Goal: Task Accomplishment & Management: Manage account settings

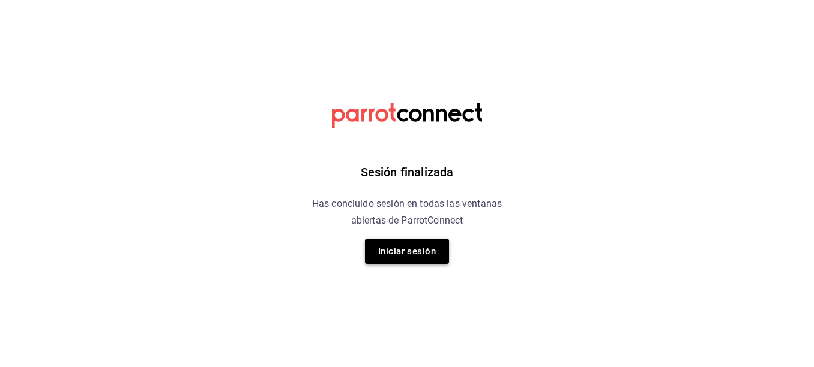
click at [375, 246] on button "Iniciar sesión" at bounding box center [407, 251] width 84 height 25
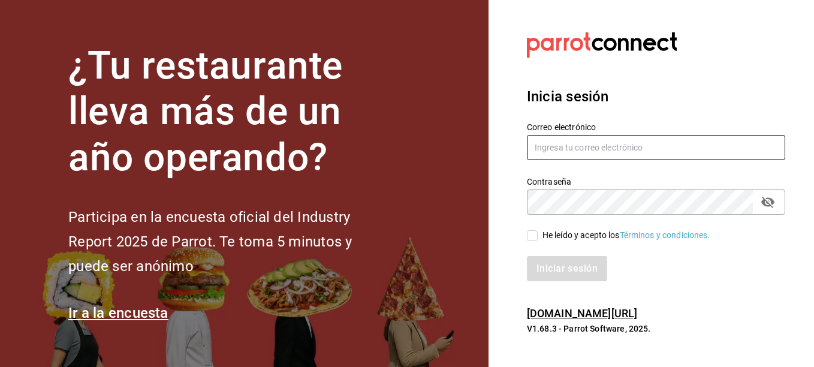
type input "[EMAIL_ADDRESS][DOMAIN_NAME]"
click at [535, 236] on input "He leído y acepto los Términos y condiciones." at bounding box center [532, 235] width 11 height 11
checkbox input "true"
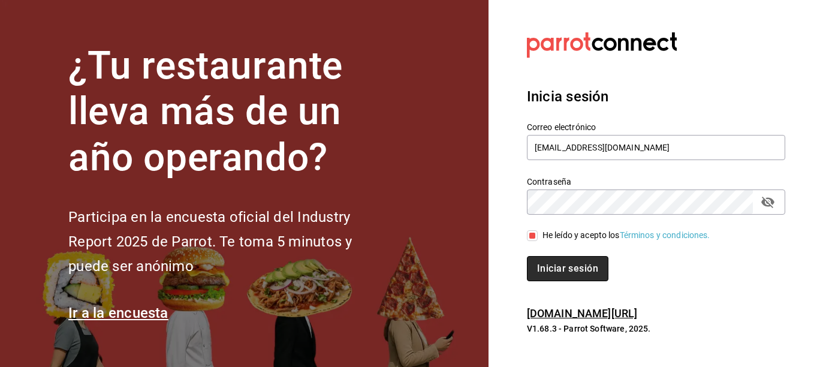
click at [570, 267] on button "Iniciar sesión" at bounding box center [568, 268] width 82 height 25
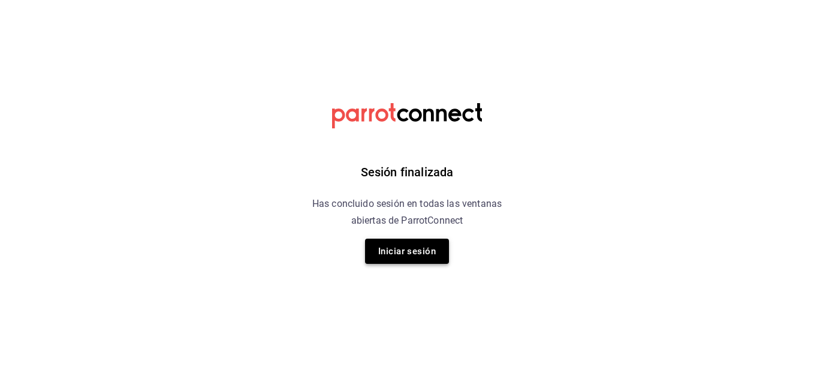
click at [405, 245] on button "Iniciar sesión" at bounding box center [407, 251] width 84 height 25
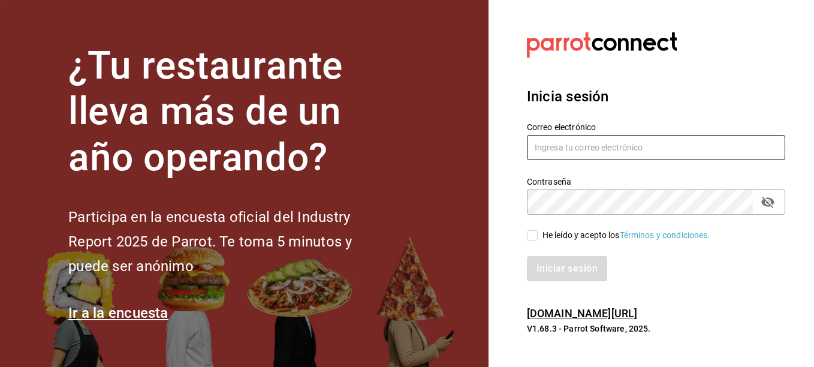
type input "[EMAIL_ADDRESS][DOMAIN_NAME]"
click at [534, 237] on input "He leído y acepto los Términos y condiciones." at bounding box center [532, 235] width 11 height 11
checkbox input "true"
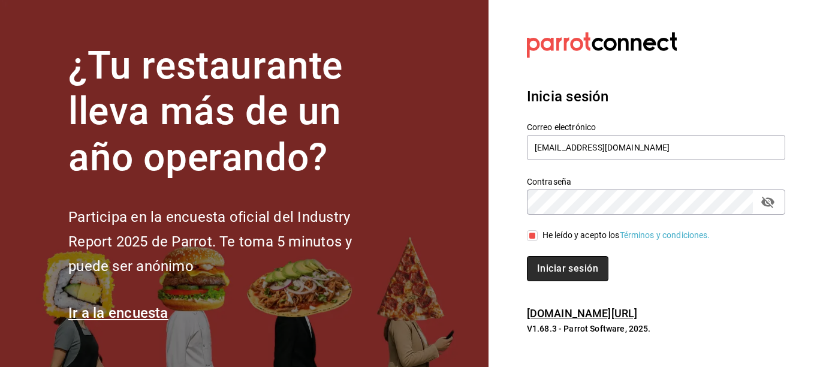
click at [547, 276] on button "Iniciar sesión" at bounding box center [568, 268] width 82 height 25
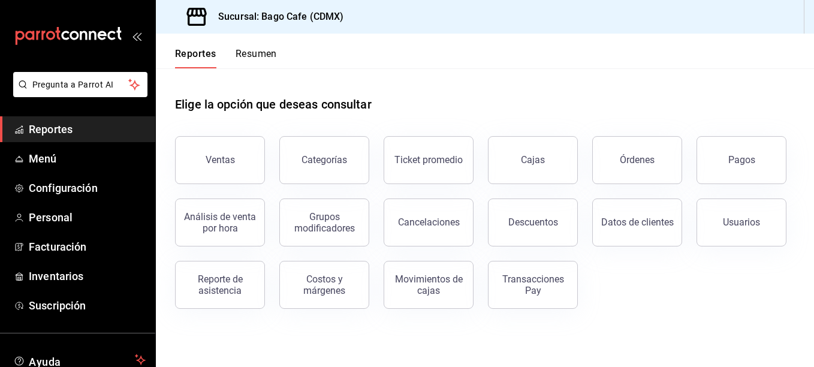
click at [69, 128] on span "Reportes" at bounding box center [87, 129] width 117 height 16
click at [221, 284] on div "Reporte de asistencia" at bounding box center [220, 284] width 74 height 23
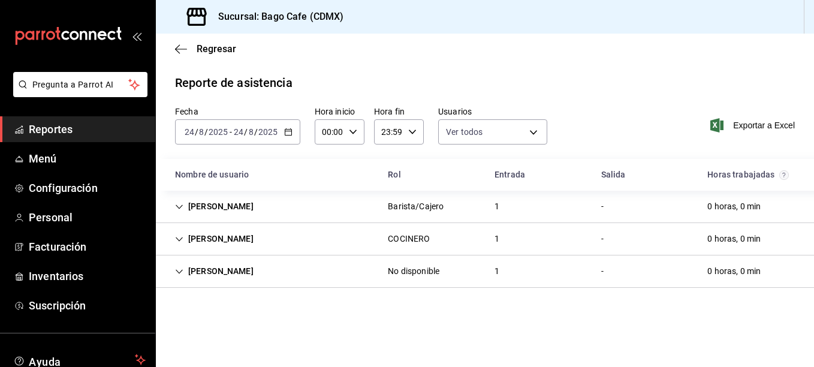
click at [280, 132] on div "2025-08-24 24 / 8 / 2025 - 2025-08-24 24 / 8 / 2025" at bounding box center [237, 131] width 125 height 25
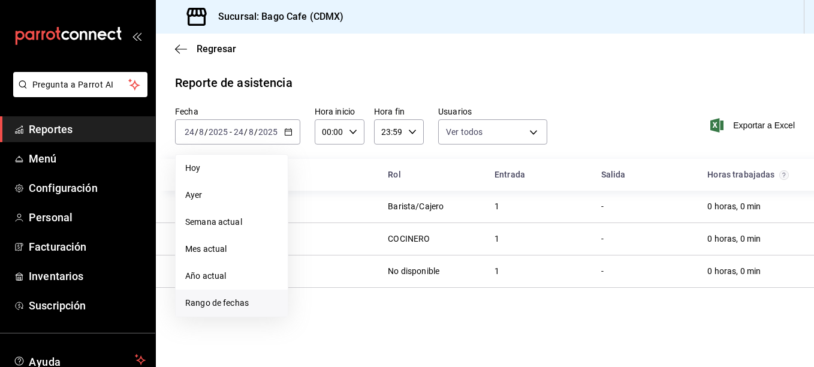
click at [230, 306] on span "Rango de fechas" at bounding box center [231, 303] width 93 height 13
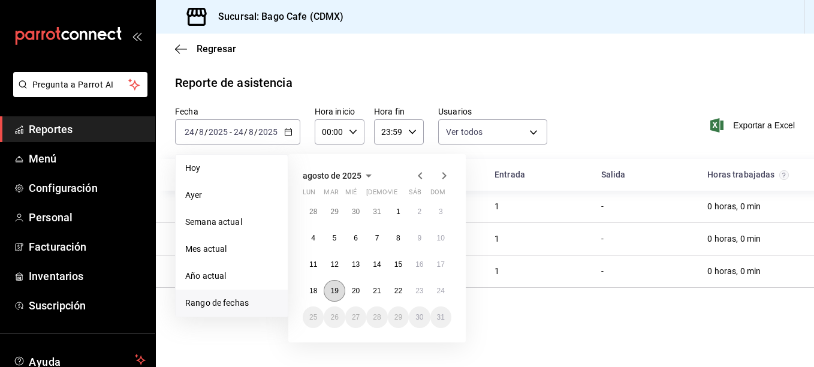
click at [335, 290] on abbr "19" at bounding box center [334, 291] width 8 height 8
click at [445, 292] on button "24" at bounding box center [441, 291] width 21 height 22
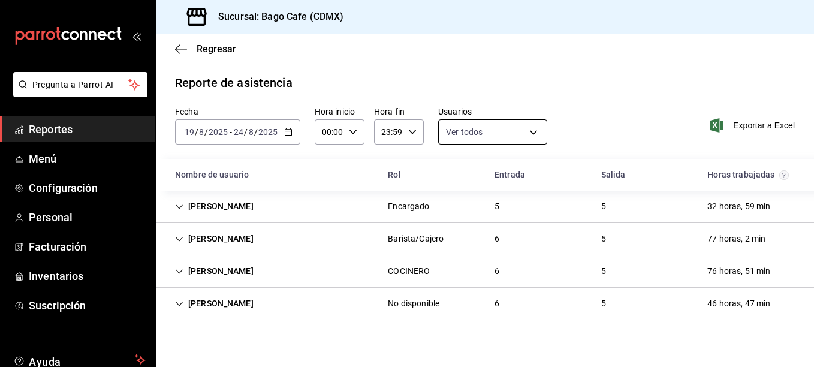
click at [531, 130] on body "Pregunta a Parrot AI Reportes Menú Configuración Personal Facturación Inventari…" at bounding box center [407, 183] width 814 height 367
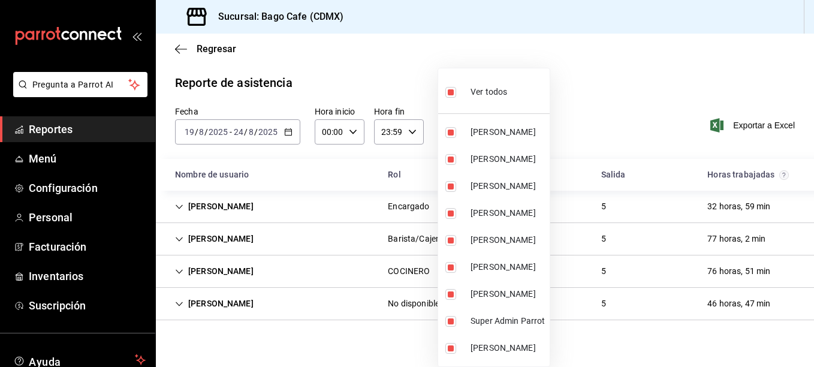
click at [452, 98] on label at bounding box center [453, 91] width 16 height 17
click at [452, 98] on input "checkbox" at bounding box center [450, 92] width 11 height 11
checkbox input "true"
type input "5b32922e-4292-46b2-ad02-731f47e0948f,3529cfbd-129b-46e9-9c9d-2c1ed61ff0e5,fa3fe…"
checkbox input "true"
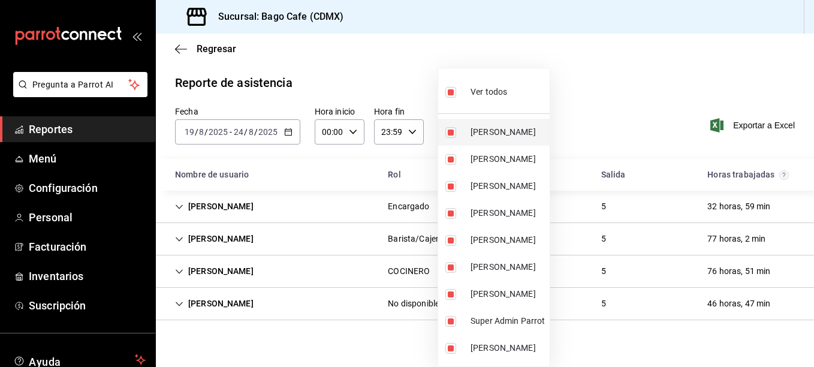
checkbox input "true"
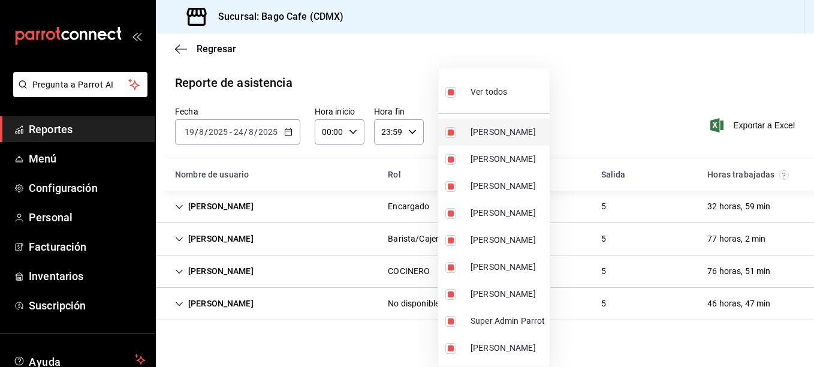
checkbox input "true"
click at [451, 92] on input "checkbox" at bounding box center [450, 92] width 11 height 11
checkbox input "false"
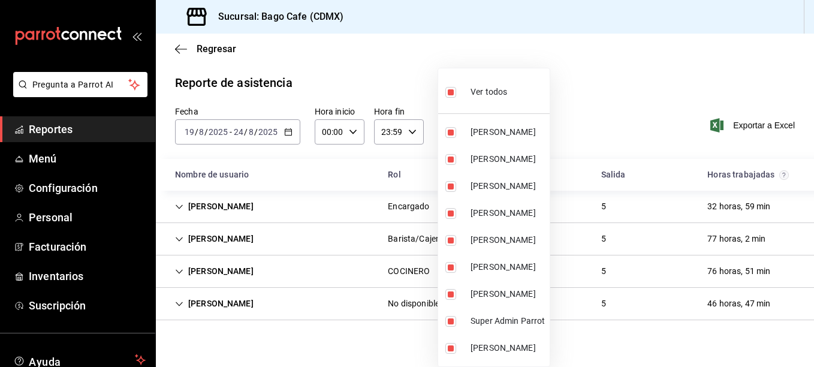
checkbox input "false"
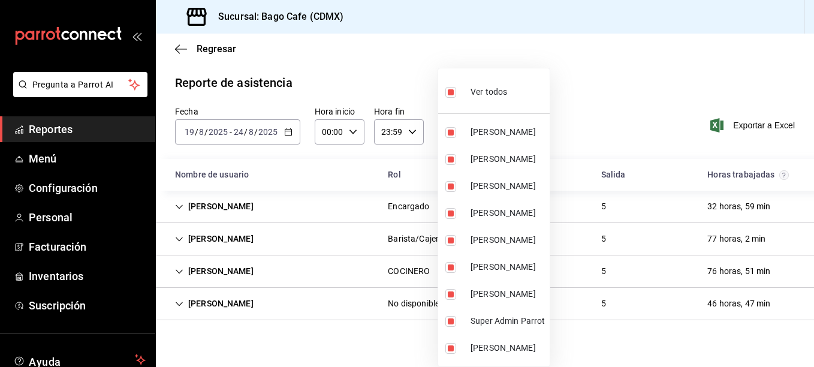
checkbox input "false"
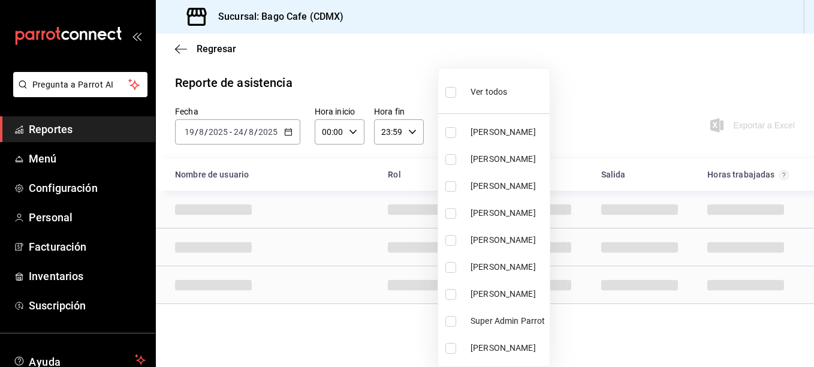
click at [446, 215] on input "checkbox" at bounding box center [450, 213] width 11 height 11
checkbox input "true"
type input "5a6da911-1677-403b-9b91-472a50c64ab6"
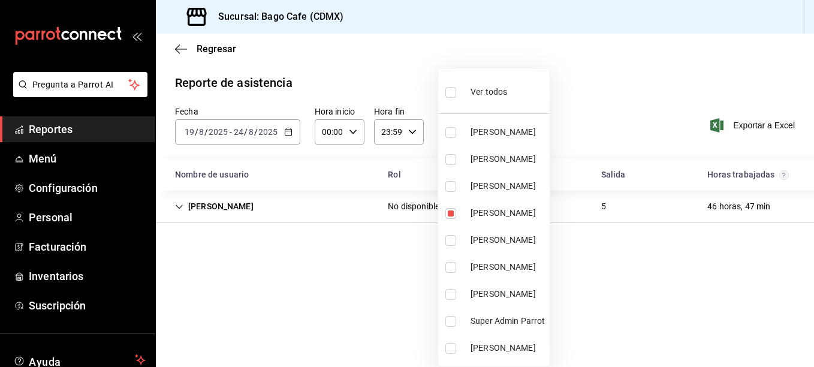
click at [331, 158] on div at bounding box center [407, 183] width 814 height 367
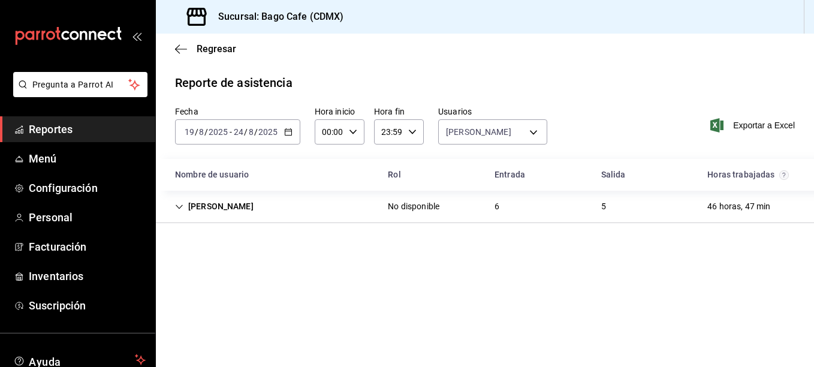
click at [173, 207] on div "MARA ZALDIVAR BARRIOS" at bounding box center [214, 206] width 98 height 22
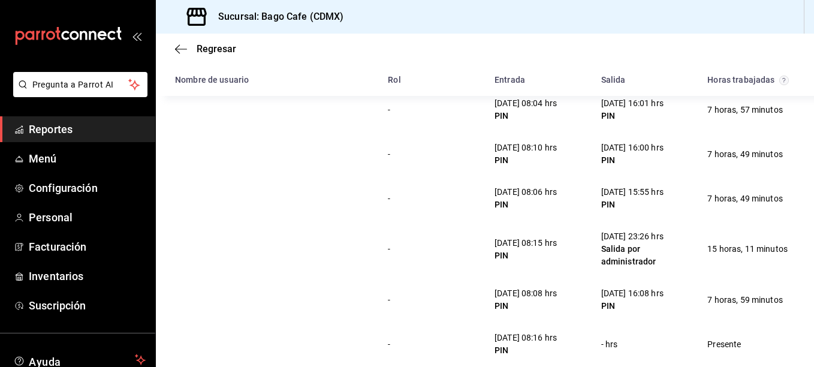
scroll to position [153, 0]
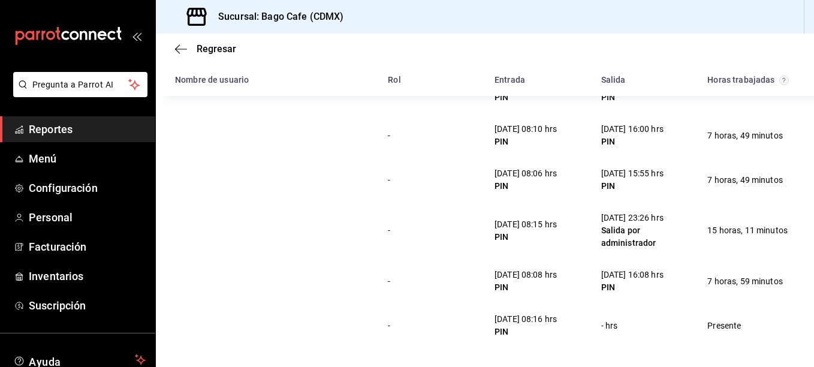
click at [57, 131] on span "Reportes" at bounding box center [87, 129] width 117 height 16
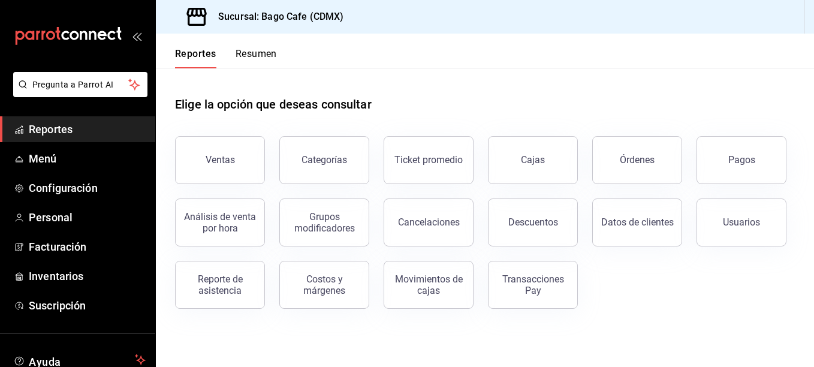
click at [748, 159] on div "Pagos" at bounding box center [741, 159] width 27 height 11
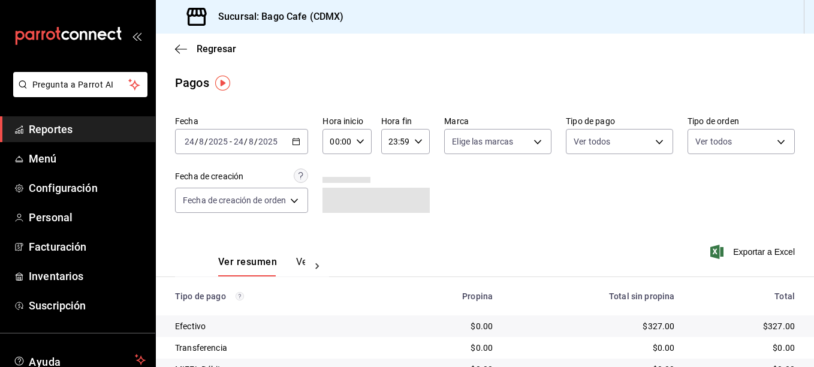
click at [295, 143] on icon "button" at bounding box center [296, 141] width 8 height 8
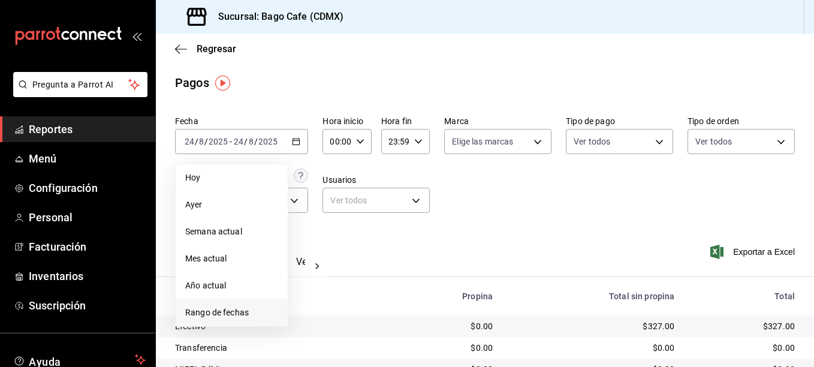
click at [246, 315] on span "Rango de fechas" at bounding box center [231, 312] width 93 height 13
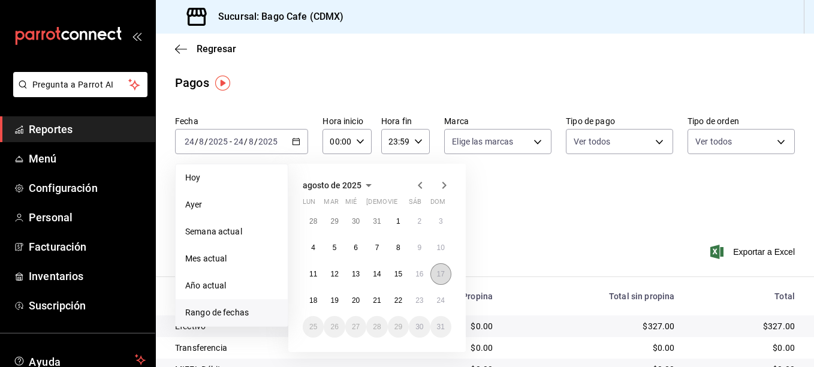
click at [447, 276] on button "17" at bounding box center [441, 274] width 21 height 22
click at [413, 296] on button "23" at bounding box center [419, 301] width 21 height 22
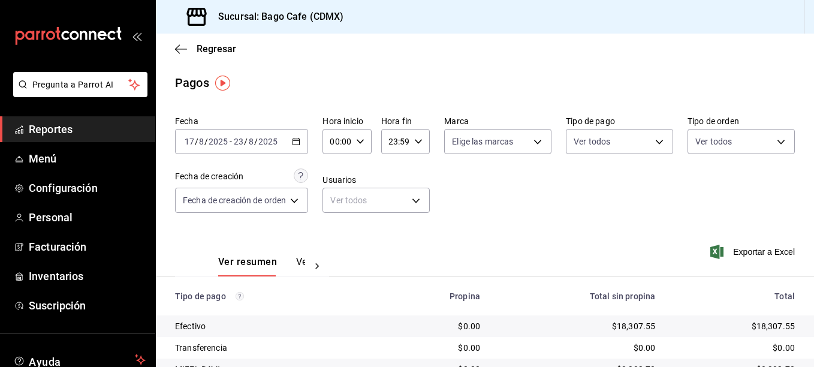
click at [620, 125] on div "Ver todos" at bounding box center [619, 139] width 107 height 30
click at [618, 136] on body "Pregunta a Parrot AI Reportes Menú Configuración Personal Facturación Inventari…" at bounding box center [407, 183] width 814 height 367
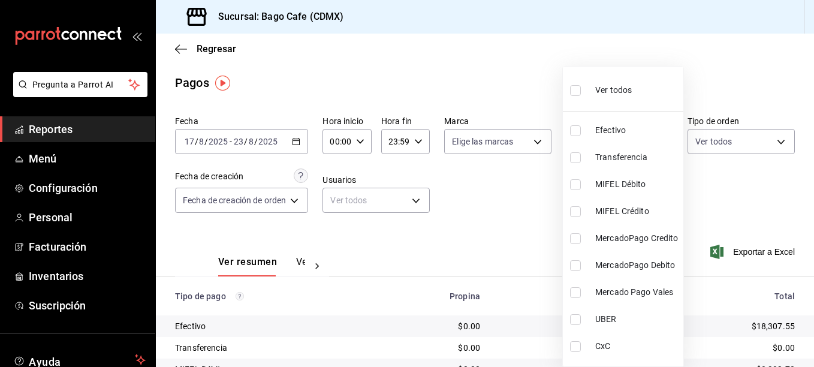
click at [573, 350] on input "checkbox" at bounding box center [575, 346] width 11 height 11
checkbox input "true"
type input "8b9385fe-0b2d-4157-bea6-9550e5745ec0"
click at [531, 263] on div at bounding box center [407, 183] width 814 height 367
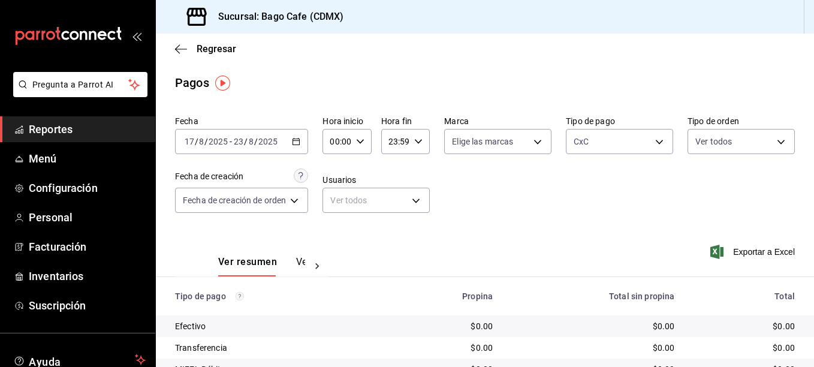
click at [297, 261] on button "Ver pagos" at bounding box center [318, 266] width 45 height 20
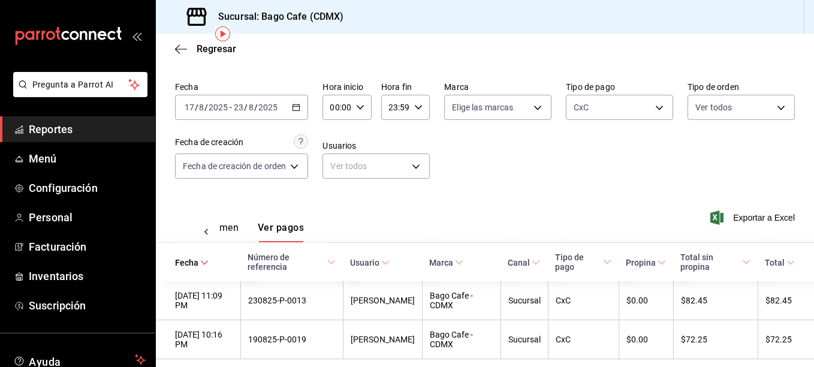
scroll to position [49, 0]
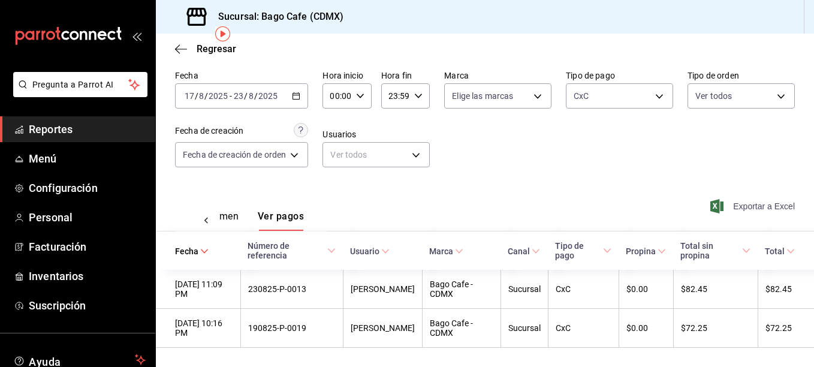
click at [733, 205] on span "Exportar a Excel" at bounding box center [754, 206] width 82 height 14
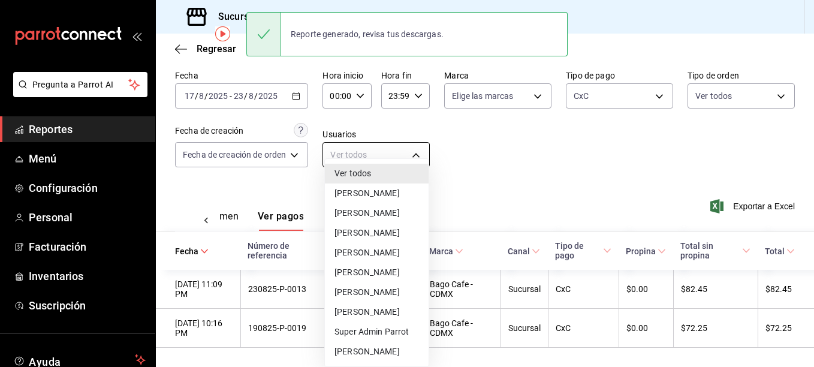
click at [423, 154] on body "Pregunta a Parrot AI Reportes Menú Configuración Personal Facturación Inventari…" at bounding box center [407, 183] width 814 height 367
click at [72, 129] on div at bounding box center [407, 183] width 814 height 367
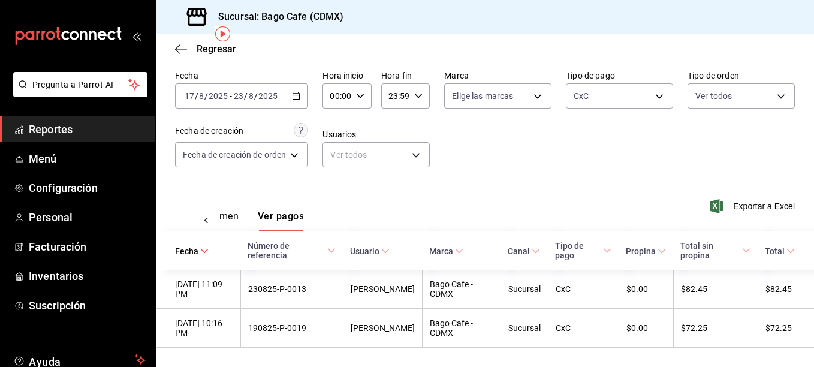
click at [67, 128] on span "Reportes" at bounding box center [87, 129] width 117 height 16
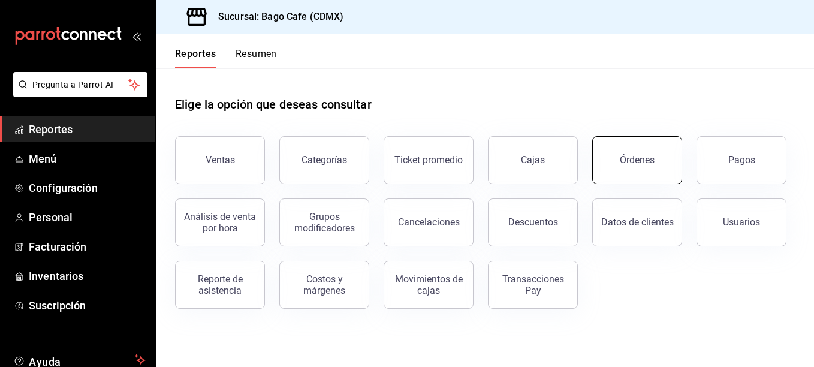
click at [625, 166] on button "Órdenes" at bounding box center [637, 160] width 90 height 48
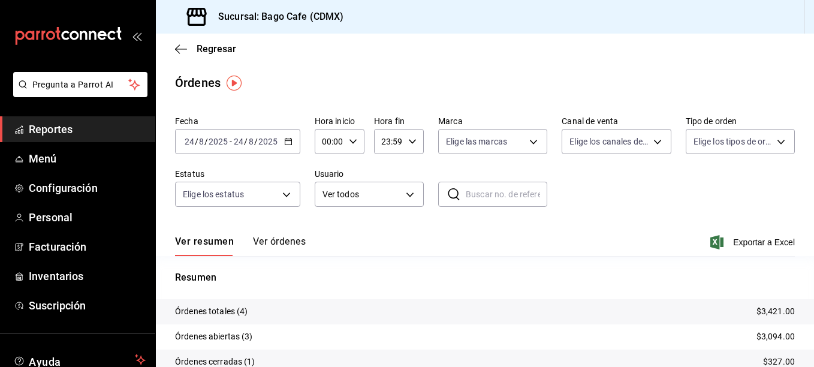
click at [291, 138] on icon "button" at bounding box center [288, 141] width 8 height 8
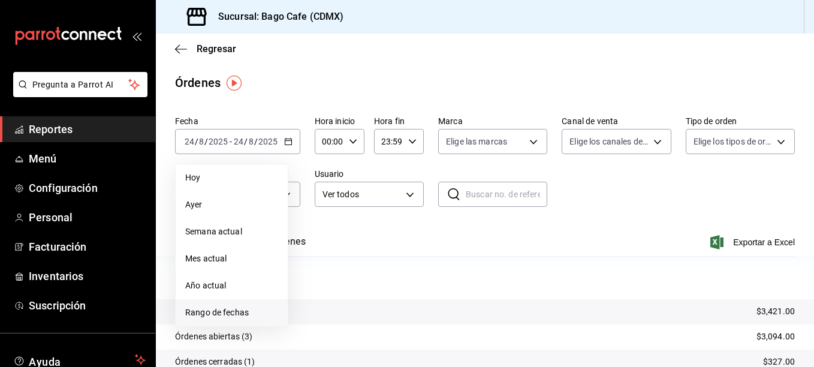
click at [218, 309] on span "Rango de fechas" at bounding box center [231, 312] width 93 height 13
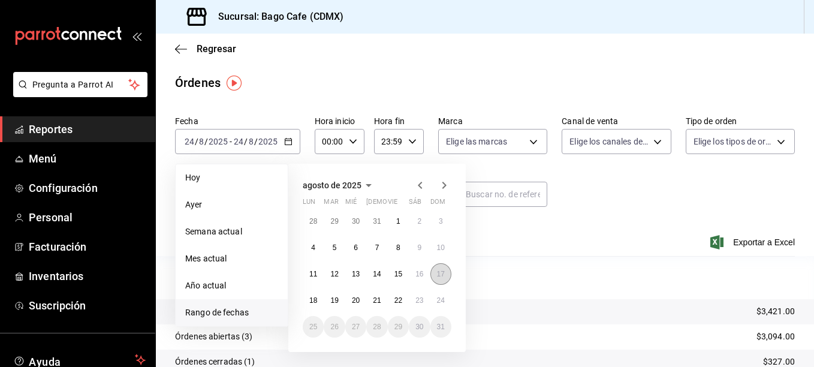
click at [440, 279] on button "17" at bounding box center [441, 274] width 21 height 22
click at [419, 305] on button "23" at bounding box center [419, 301] width 21 height 22
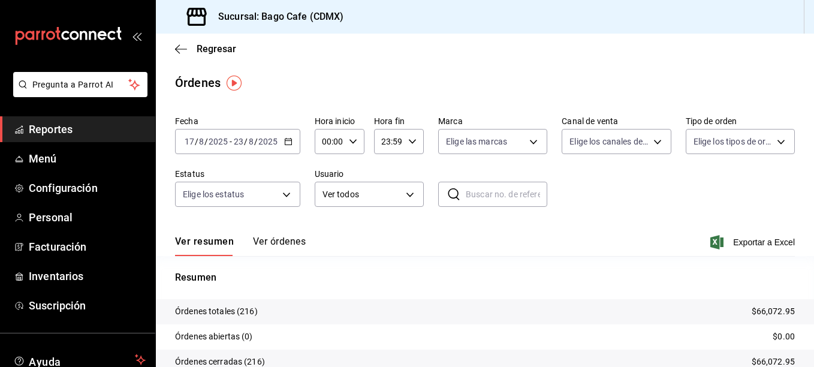
click at [282, 245] on button "Ver órdenes" at bounding box center [279, 246] width 53 height 20
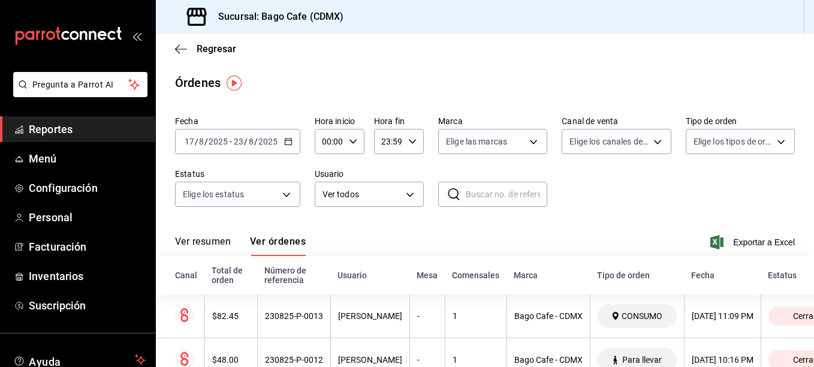
click at [525, 197] on input "text" at bounding box center [507, 194] width 82 height 24
paste input "230825-P-0013"
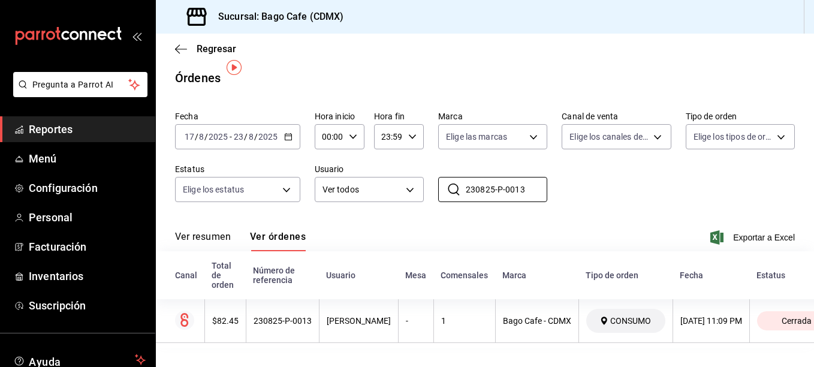
scroll to position [16, 0]
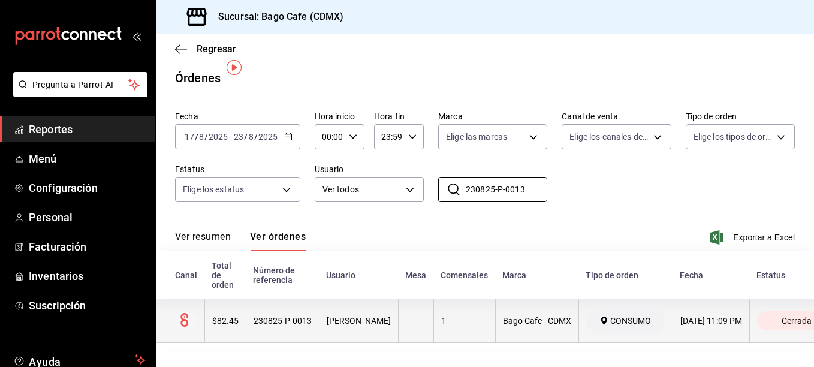
click at [260, 316] on div "230825-P-0013" at bounding box center [283, 321] width 58 height 10
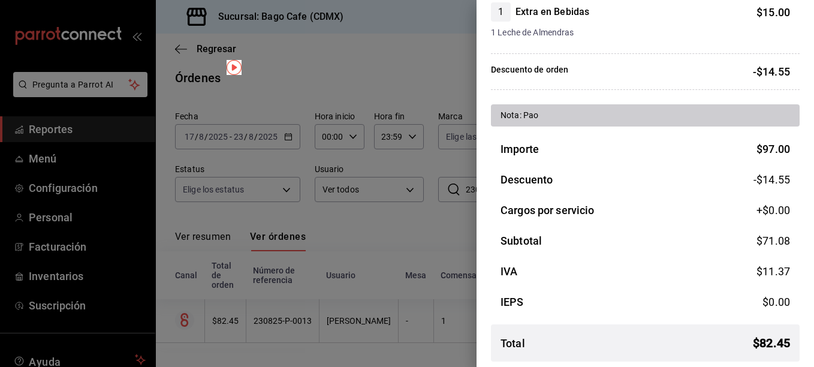
scroll to position [204, 0]
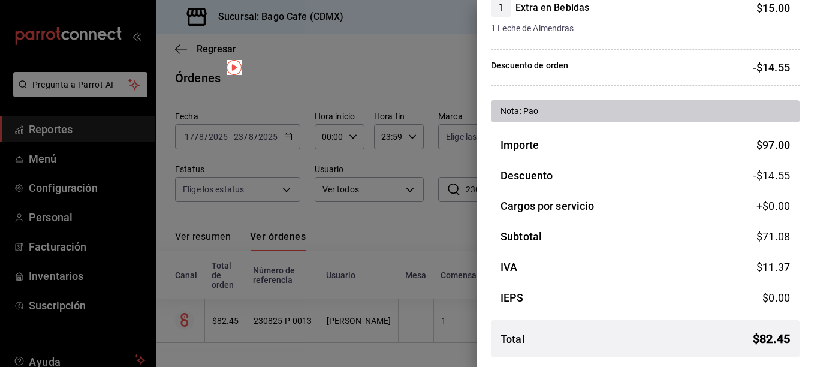
click at [337, 165] on div at bounding box center [407, 183] width 814 height 367
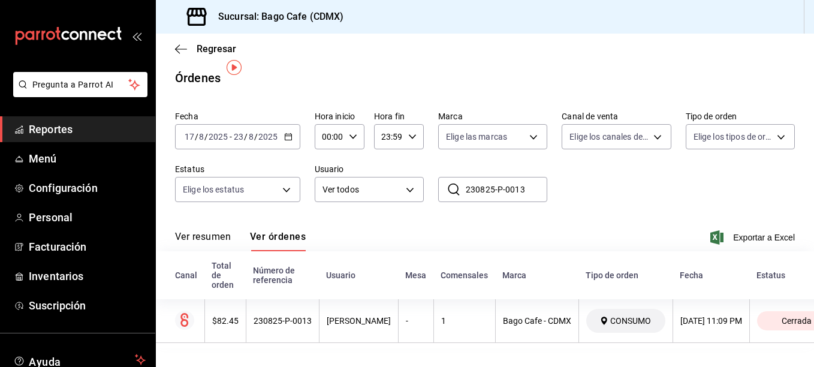
click at [492, 178] on input "230825-P-0013" at bounding box center [507, 189] width 82 height 24
click at [491, 178] on input "230825-P-0013" at bounding box center [507, 189] width 82 height 24
paste input "190825-P-0019"
type input "190825-P-0019"
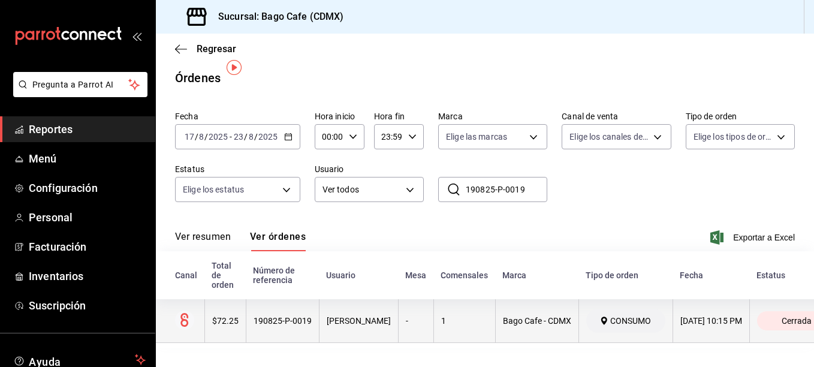
click at [299, 316] on div "190825-P-0019" at bounding box center [283, 321] width 58 height 10
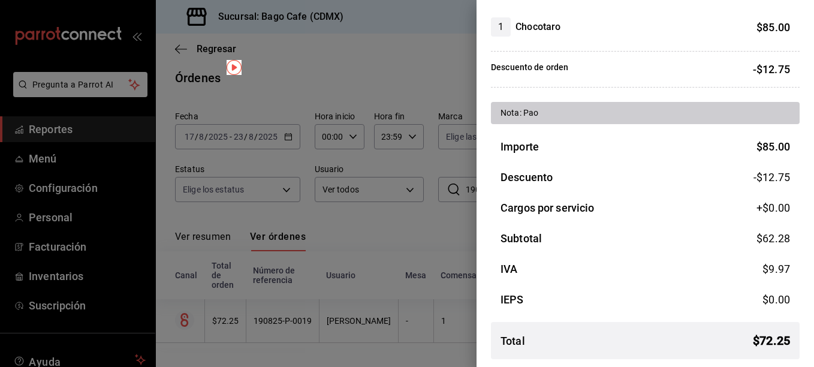
scroll to position [126, 0]
